Goal: Navigation & Orientation: Find specific page/section

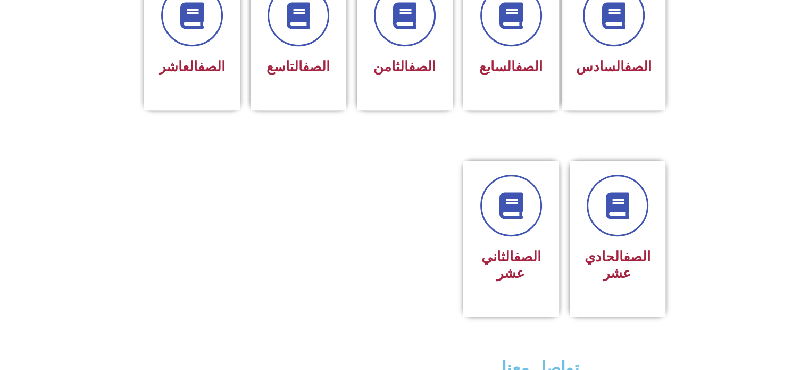
scroll to position [472, 0]
click at [641, 248] on h3 "الصف الحادي عشر" at bounding box center [617, 264] width 67 height 33
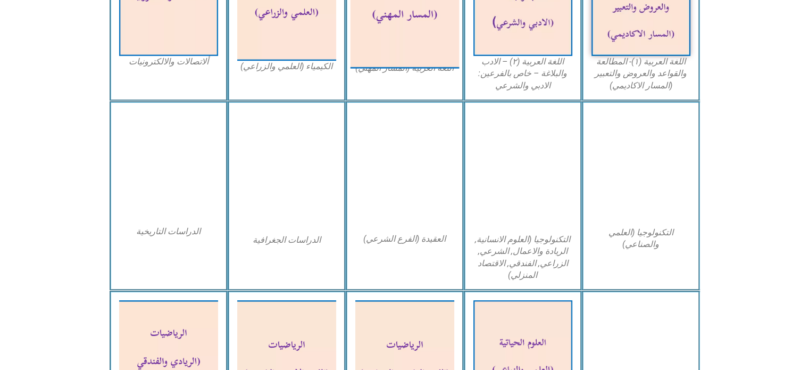
scroll to position [440, 0]
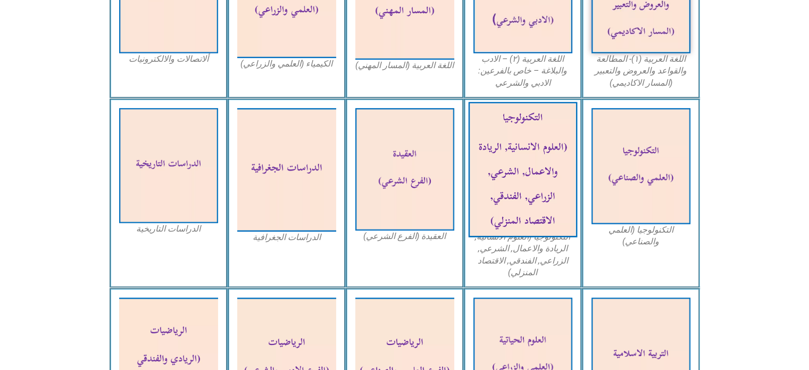
click at [498, 189] on img at bounding box center [522, 169] width 109 height 135
